Goal: Find specific page/section: Find specific page/section

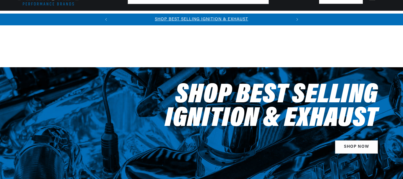
scroll to position [177, 0]
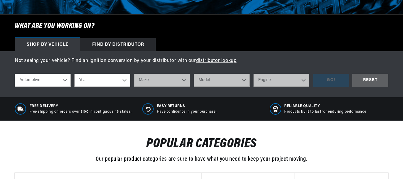
click at [64, 80] on select "Automotive Agricultural Industrial Marine Motorcycle" at bounding box center [43, 80] width 56 height 13
click at [124, 81] on select "Year [DATE] 2025 2024 2023 2022 2021 2020 2019 2018 2017 2016 2015 2014 2013 20…" at bounding box center [102, 80] width 56 height 13
select select "1982"
click at [74, 74] on select "Year [DATE] 2025 2024 2023 2022 2021 2020 2019 2018 2017 2016 2015 2014 2013 20…" at bounding box center [102, 80] width 56 height 13
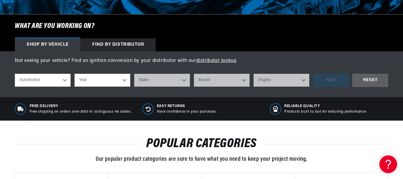
select select "1982"
click at [187, 83] on select "Make American Motors Avanti Buick Cadillac Checker Chevrolet Chrysler Dodge For…" at bounding box center [162, 80] width 56 height 13
click at [66, 84] on select "Automotive Agricultural Industrial Marine Motorcycle" at bounding box center [43, 80] width 56 height 13
click at [15, 74] on select "Automotive Agricultural Industrial Marine Motorcycle" at bounding box center [43, 80] width 56 height 13
select select "Motorcycle"
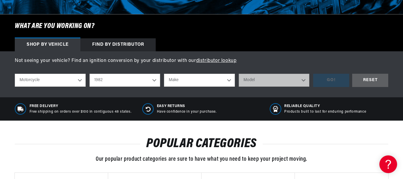
click at [232, 80] on select "Make Harley-Davidson" at bounding box center [199, 80] width 71 height 13
